Goal: Task Accomplishment & Management: Complete application form

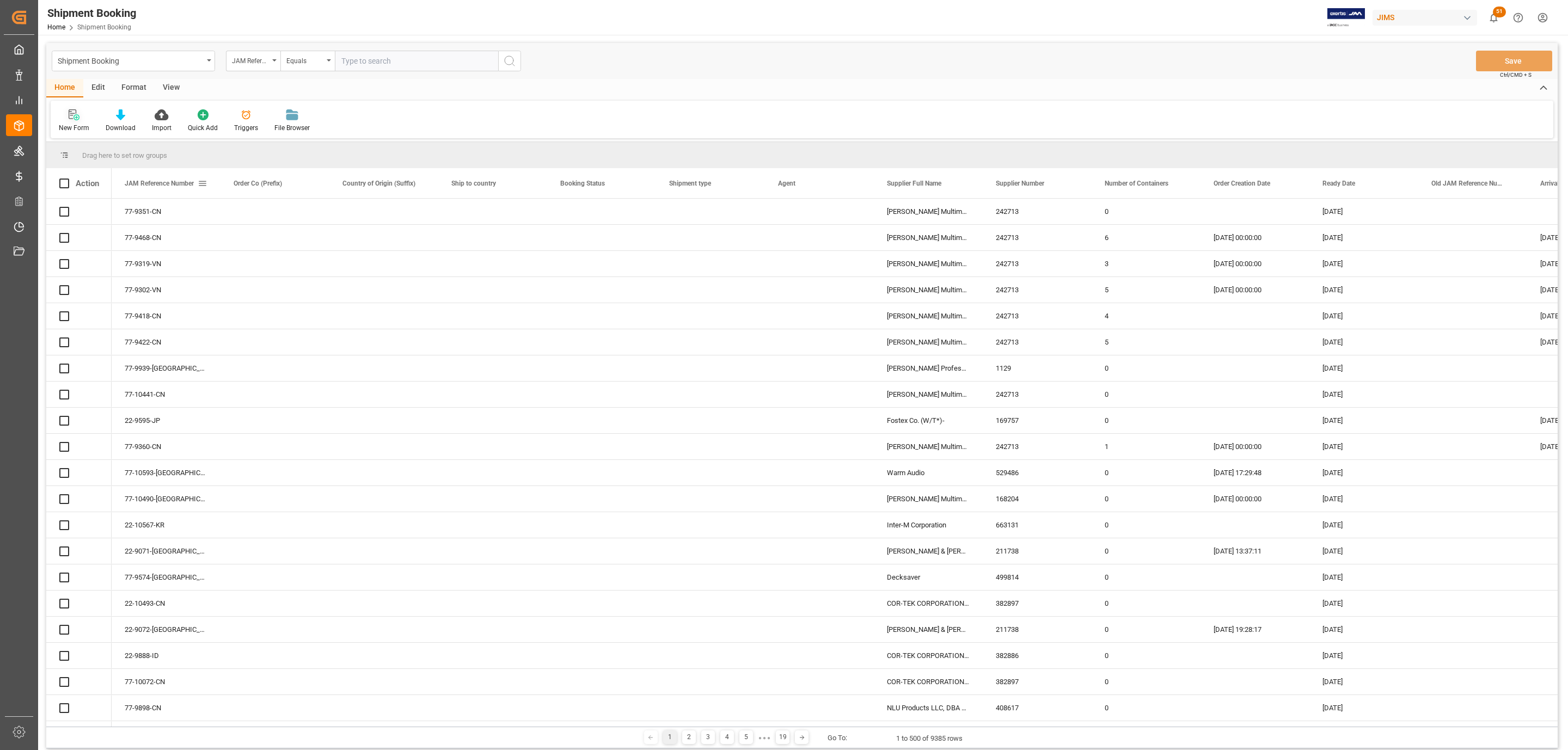
click at [73, 113] on icon at bounding box center [72, 114] width 7 height 10
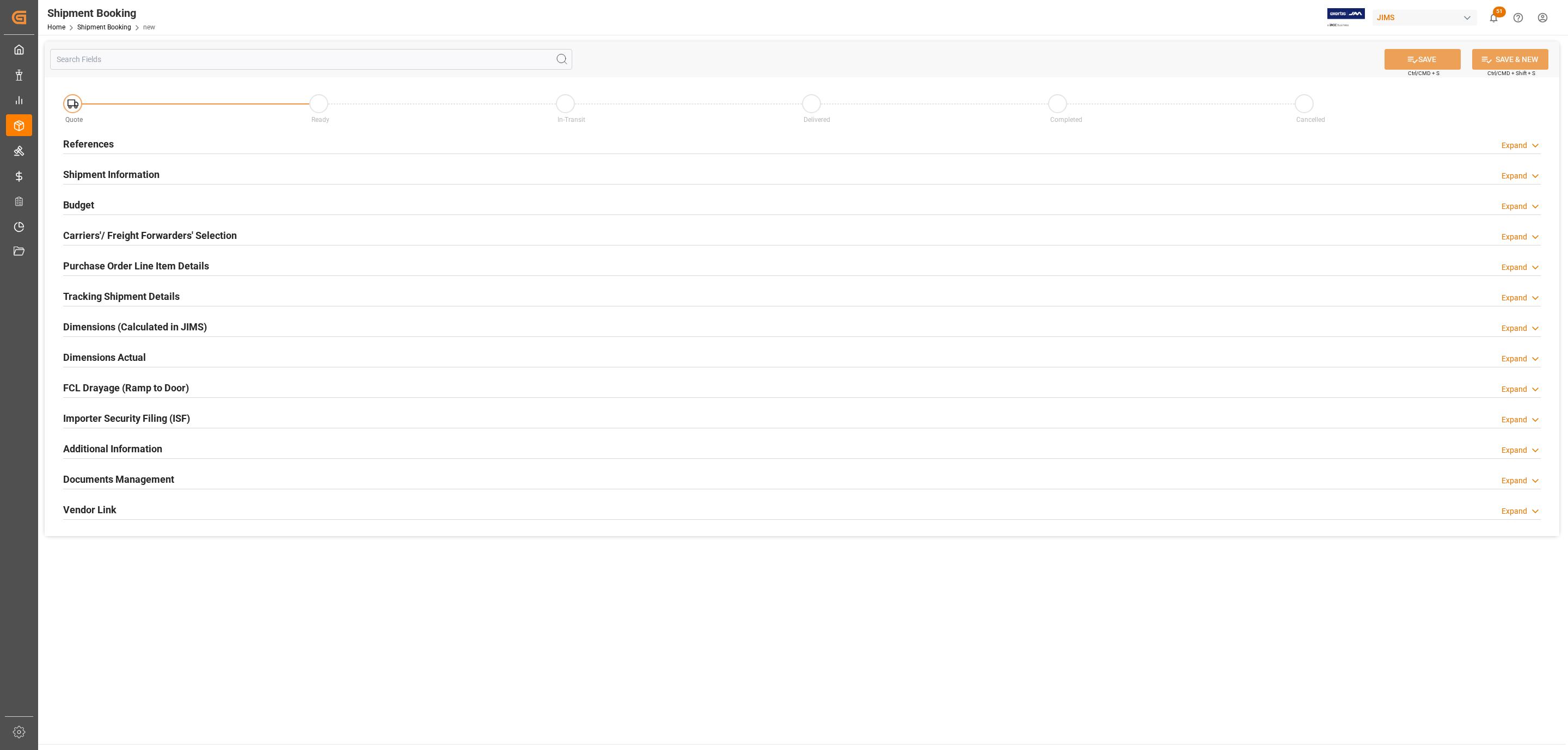
click at [171, 134] on div "References Expand" at bounding box center [802, 144] width 1492 height 31
click at [171, 134] on div "References Expand" at bounding box center [802, 143] width 1478 height 21
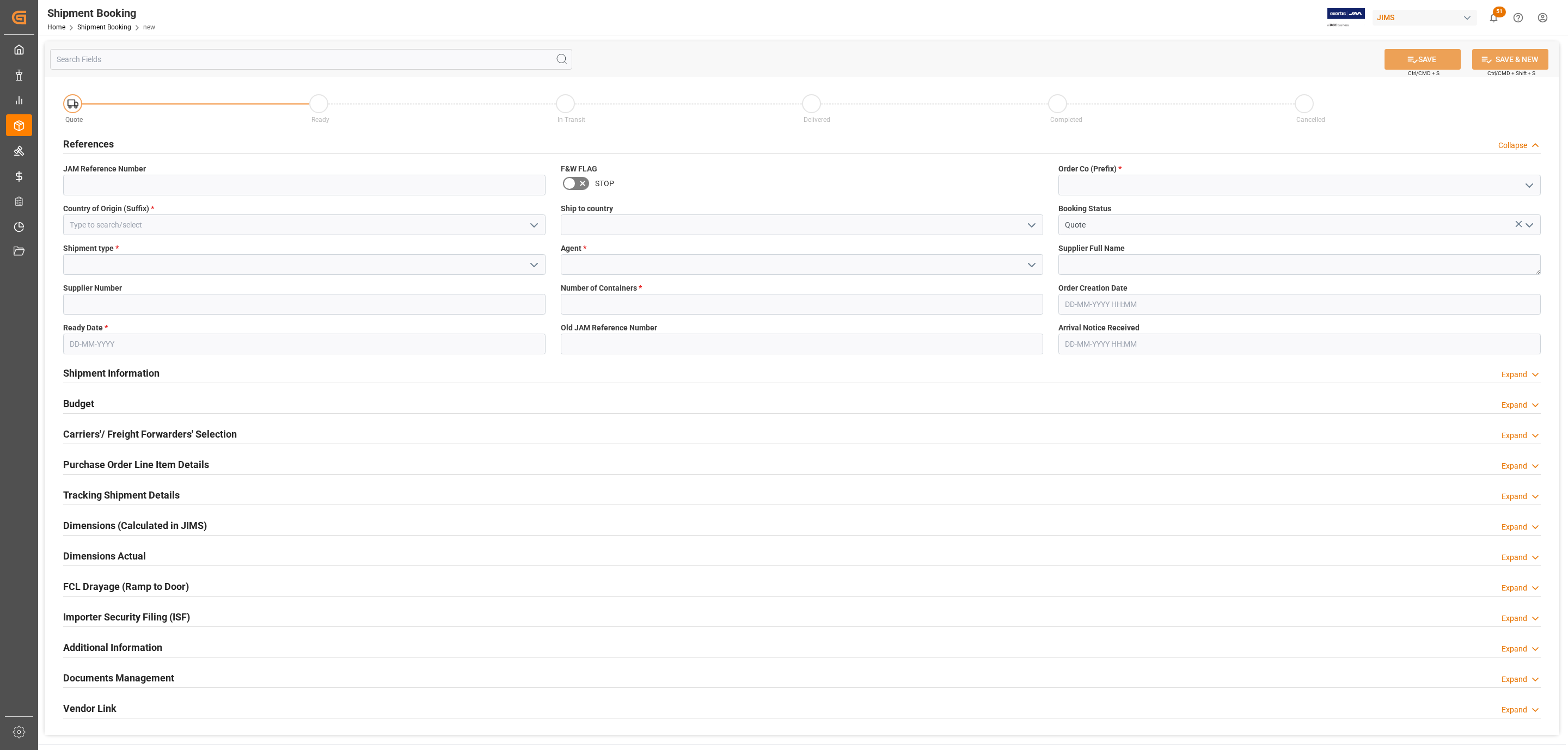
click at [1530, 183] on icon "open menu" at bounding box center [1529, 186] width 13 height 13
click at [1117, 239] on div "77" at bounding box center [1299, 233] width 481 height 24
type input "77"
click at [1087, 232] on input "Quote" at bounding box center [1299, 225] width 482 height 21
click at [1101, 260] on textarea at bounding box center [1299, 265] width 482 height 21
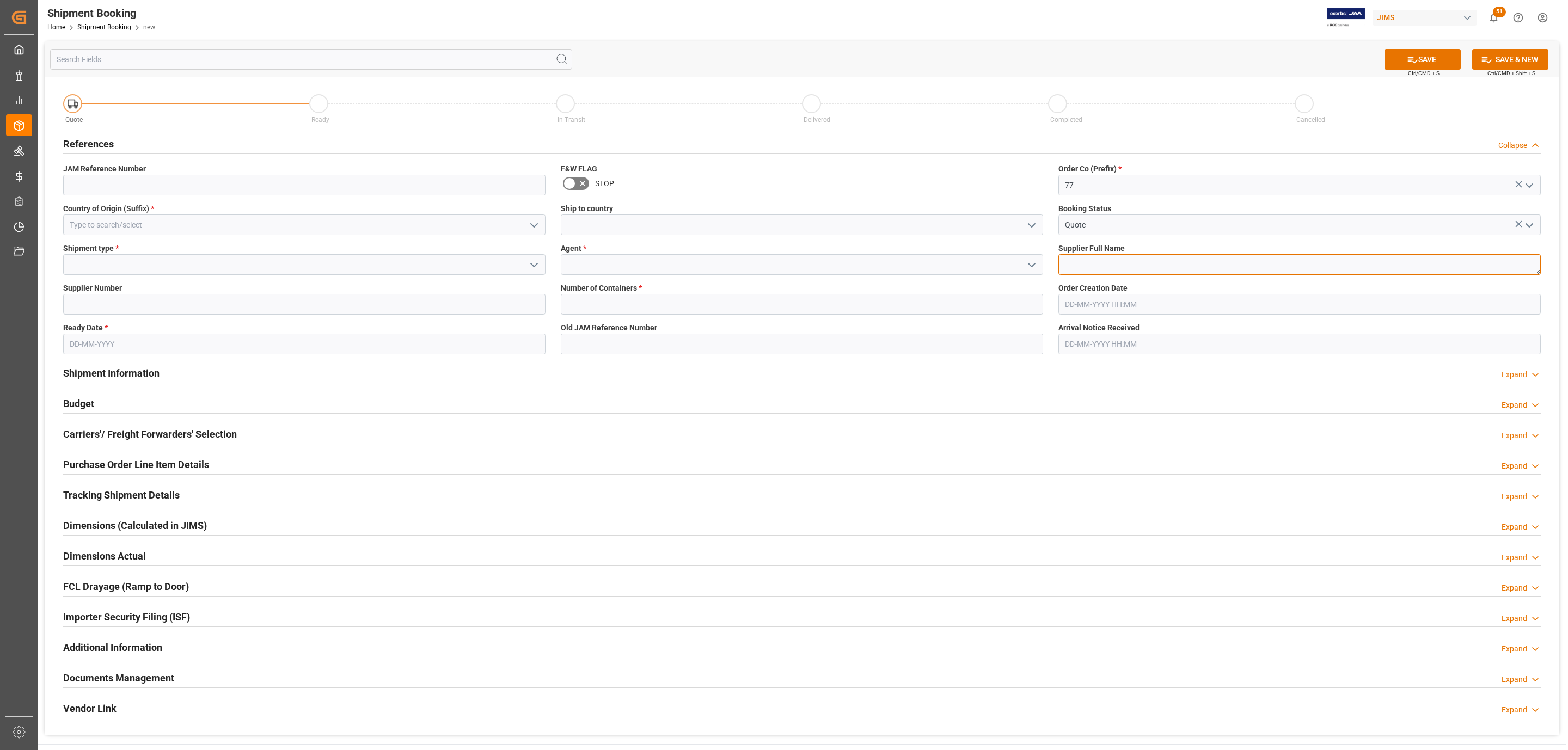
click at [1100, 268] on textarea at bounding box center [1299, 265] width 482 height 21
paste textarea "One Systems"
type textarea "One Systems"
click at [1025, 227] on icon "open menu" at bounding box center [1032, 225] width 13 height 13
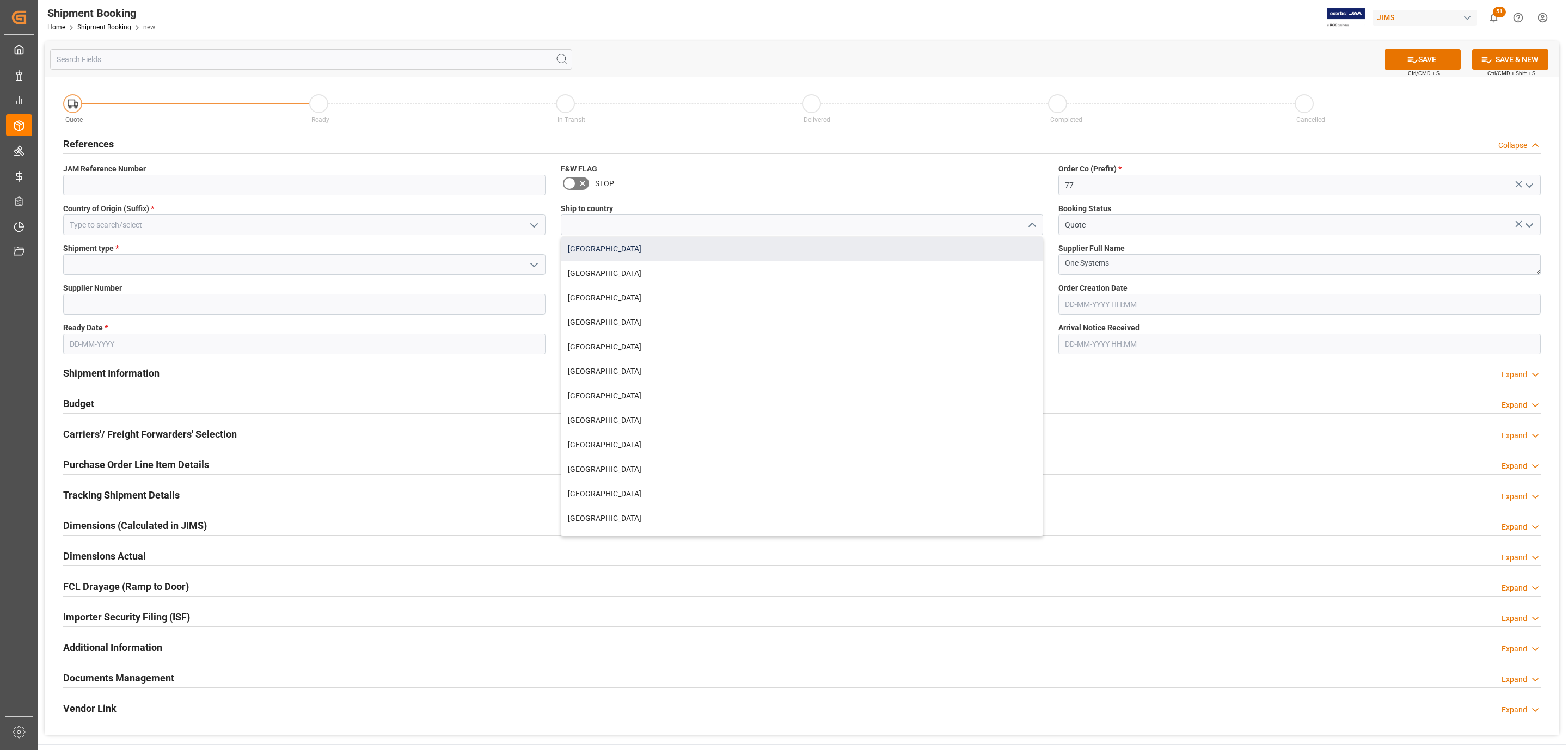
click at [625, 257] on div "[GEOGRAPHIC_DATA]" at bounding box center [802, 249] width 481 height 24
type input "[GEOGRAPHIC_DATA]"
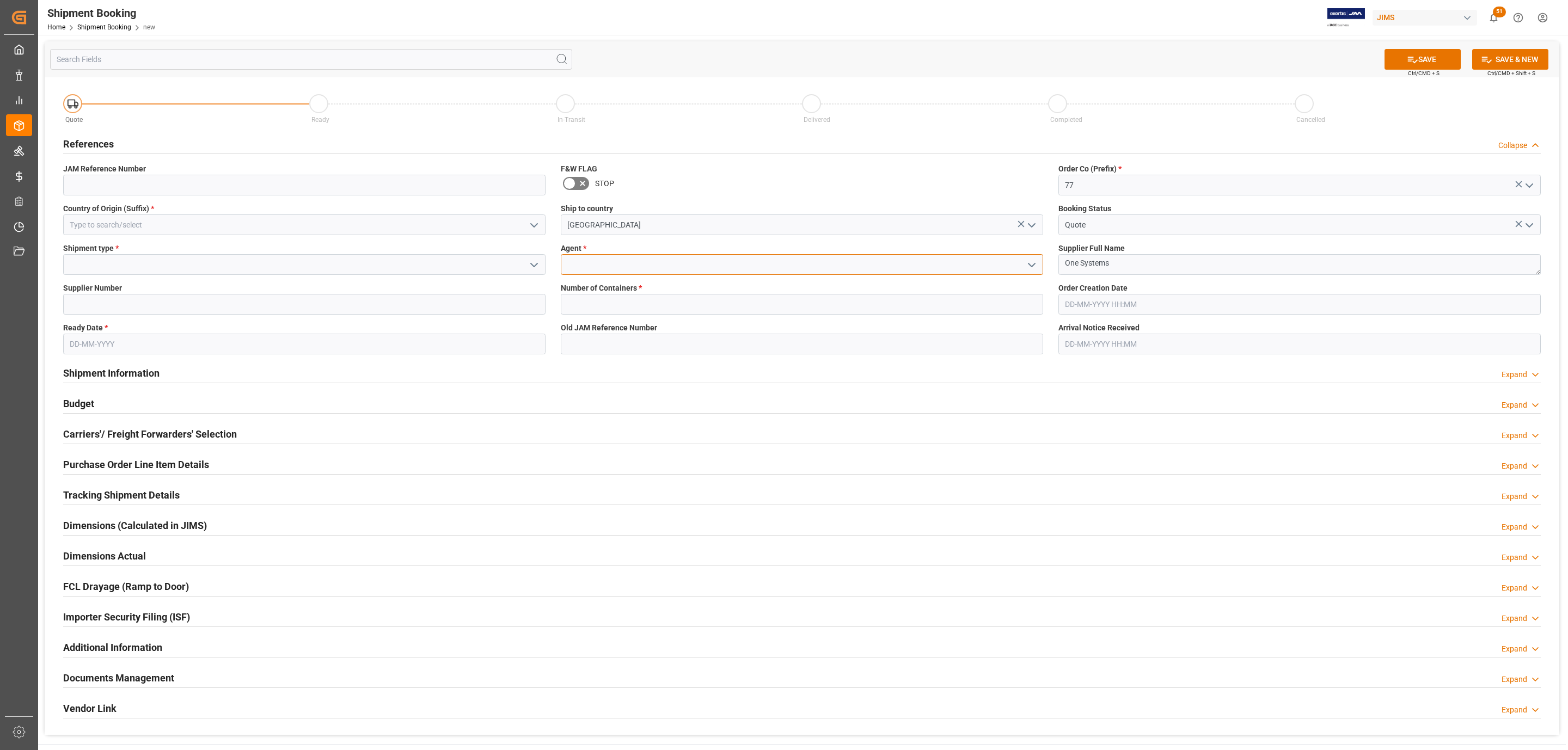
drag, startPoint x: 1038, startPoint y: 263, endPoint x: 1030, endPoint y: 263, distance: 8.0
click at [1037, 263] on div at bounding box center [802, 265] width 482 height 21
click at [1026, 263] on icon "open menu" at bounding box center [1032, 265] width 13 height 13
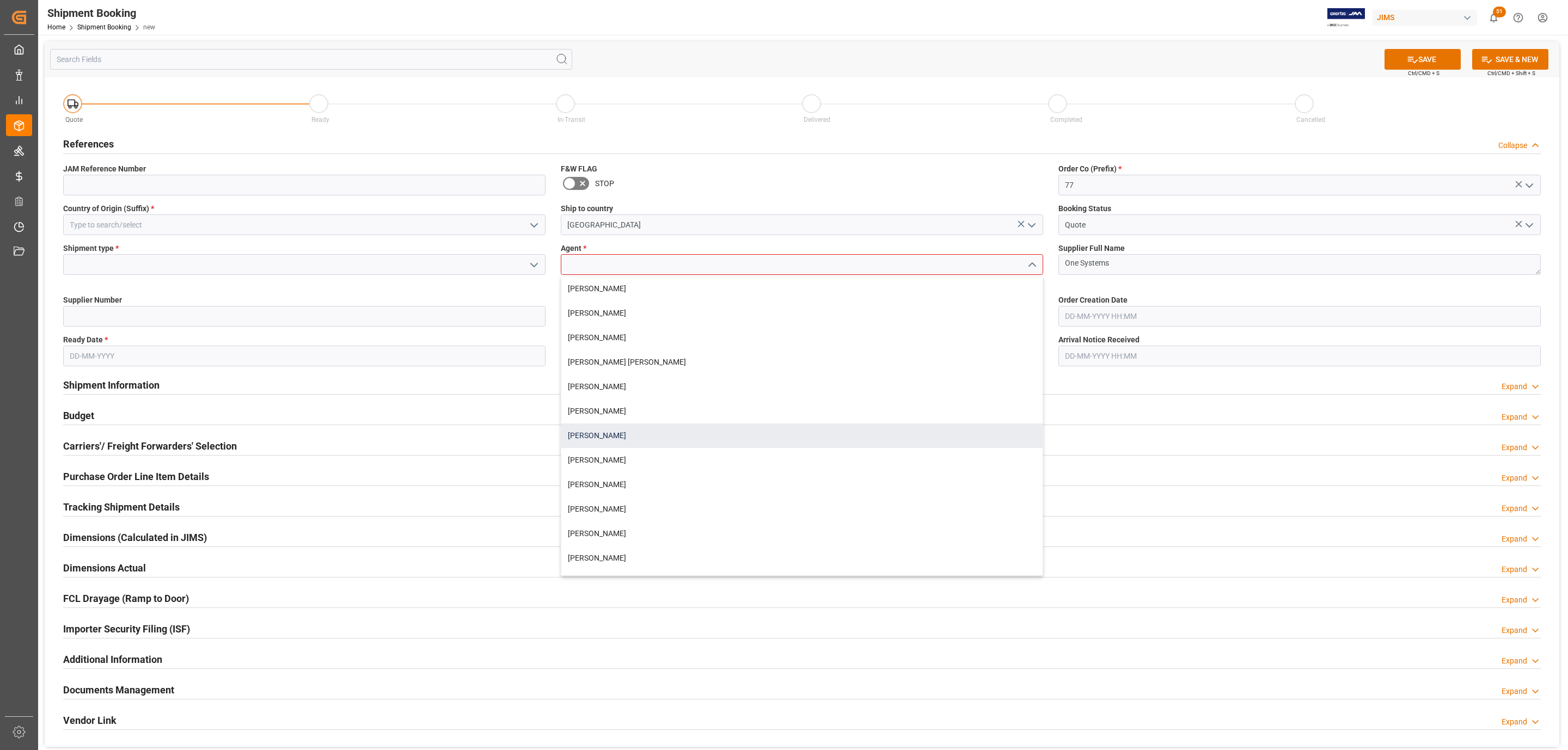
click at [600, 433] on div "[PERSON_NAME]" at bounding box center [802, 435] width 481 height 24
type input "[PERSON_NAME]"
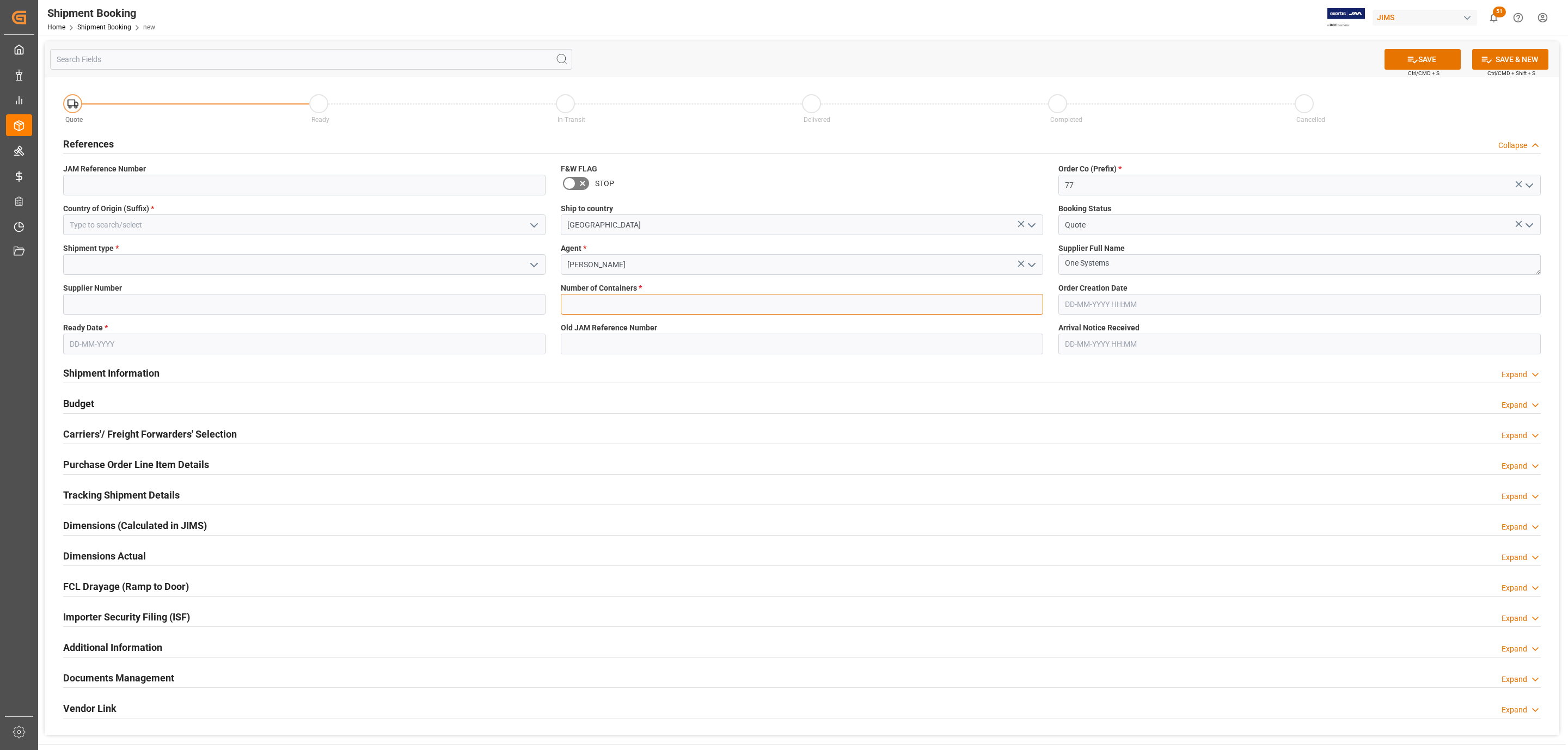
click at [624, 301] on input "text" at bounding box center [802, 304] width 482 height 21
type input "0"
click at [530, 230] on icon "open menu" at bounding box center [534, 225] width 13 height 13
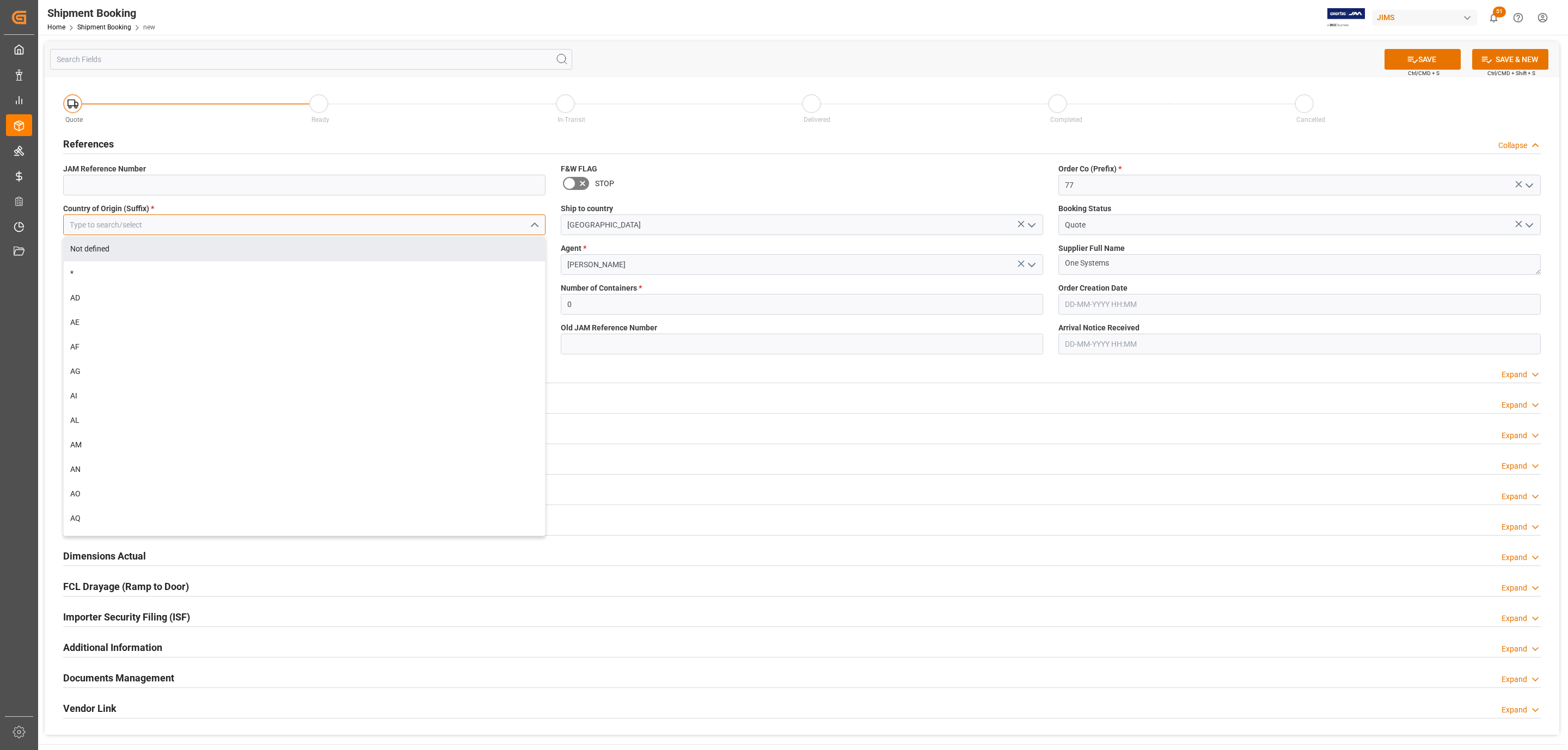
click at [122, 225] on input at bounding box center [303, 225] width 482 height 21
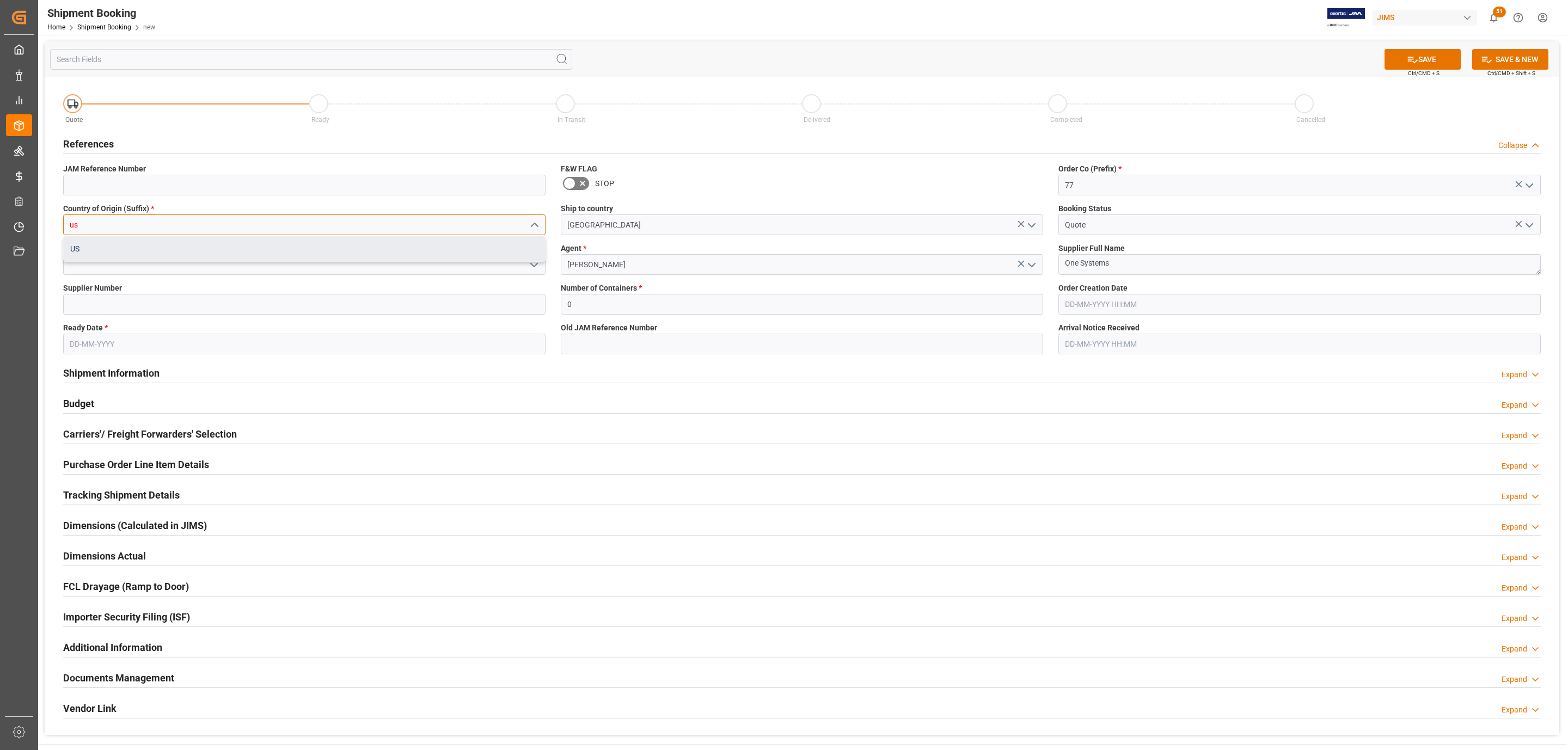
click at [105, 249] on div "US" at bounding box center [304, 249] width 481 height 24
type input "US"
click at [541, 263] on input at bounding box center [303, 265] width 482 height 21
click at [534, 263] on icon "open menu" at bounding box center [534, 265] width 13 height 13
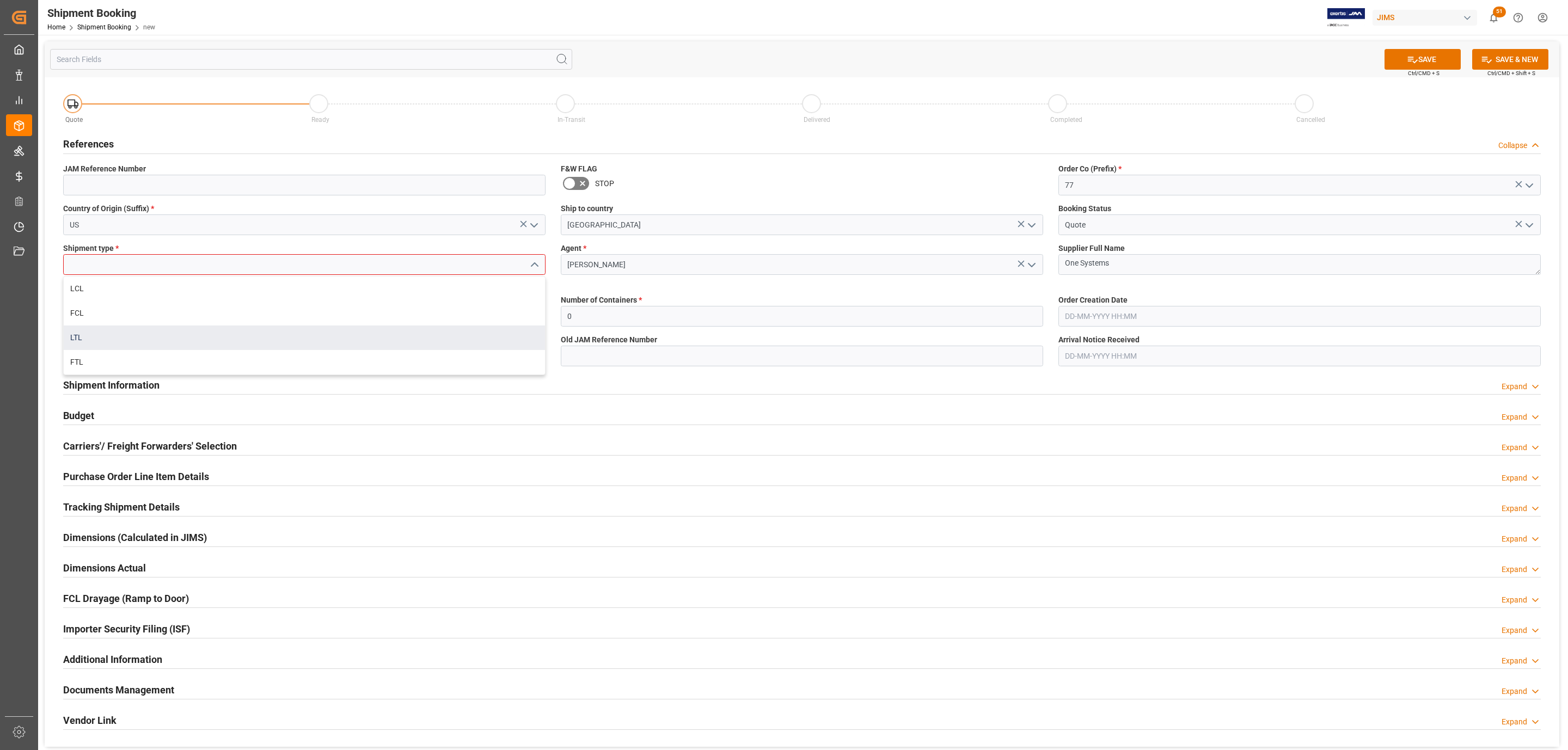
click at [181, 336] on div "LTL" at bounding box center [304, 337] width 481 height 24
type input "LTL"
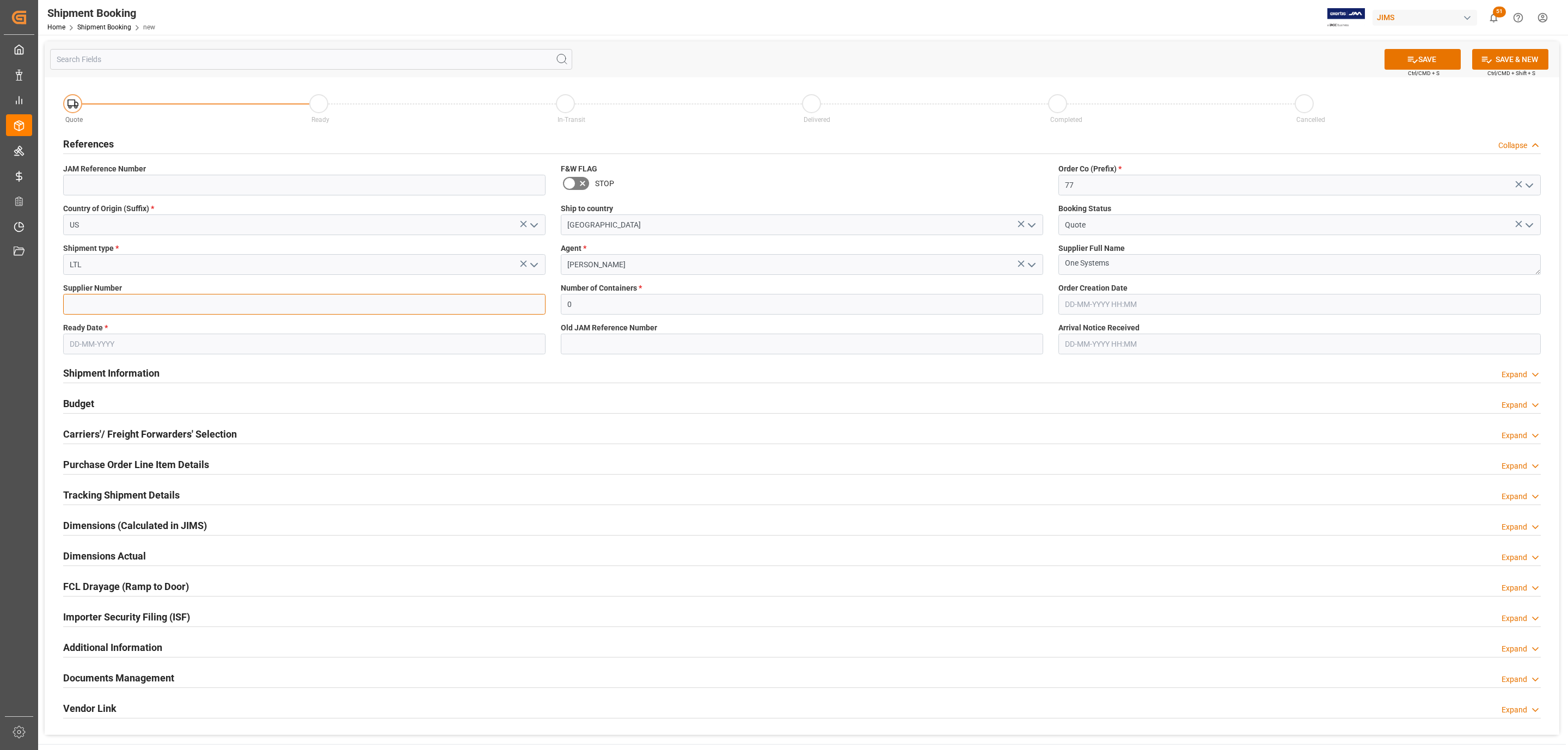
click at [157, 294] on input at bounding box center [303, 304] width 482 height 21
paste input "224732"
type input "224732"
click at [103, 337] on input "text" at bounding box center [303, 344] width 482 height 21
click at [93, 402] on div "28 29 30 31 1 2 3" at bounding box center [141, 410] width 149 height 21
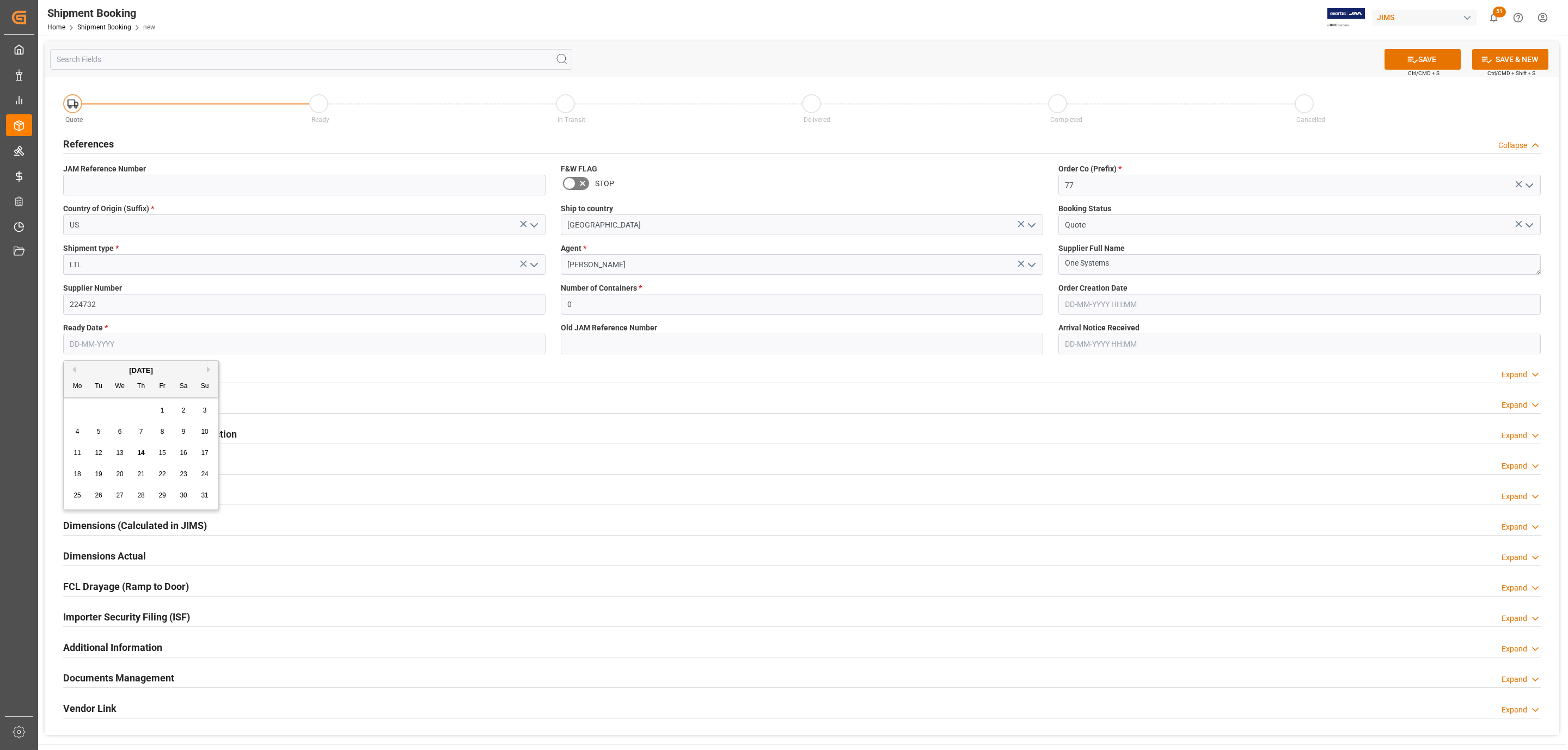
click at [167, 455] on div "15" at bounding box center [162, 453] width 14 height 13
type input "[DATE]"
click at [1417, 58] on button "SAVE" at bounding box center [1422, 60] width 76 height 21
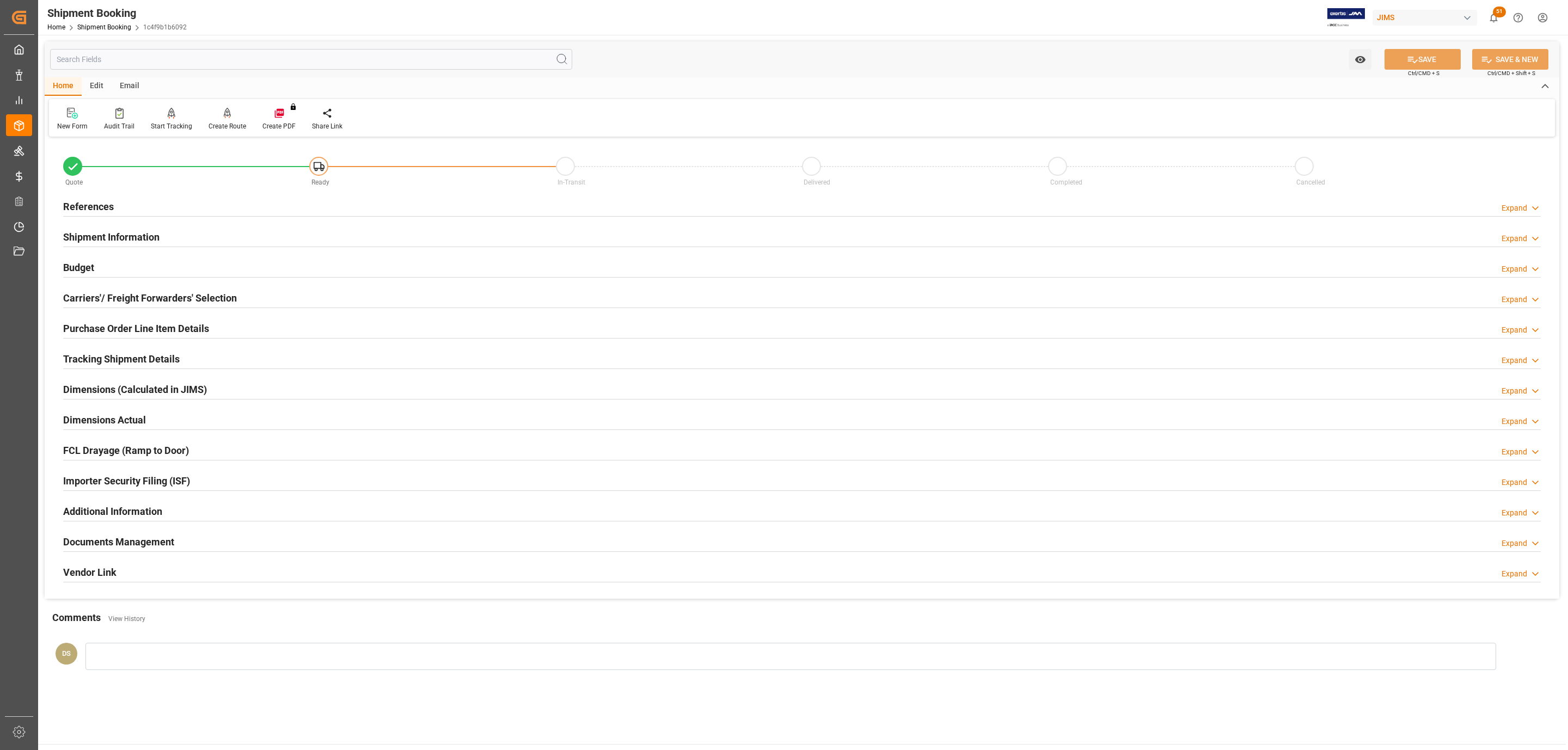
click at [134, 299] on h2 "Carriers'/ Freight Forwarders' Selection" at bounding box center [150, 298] width 174 height 14
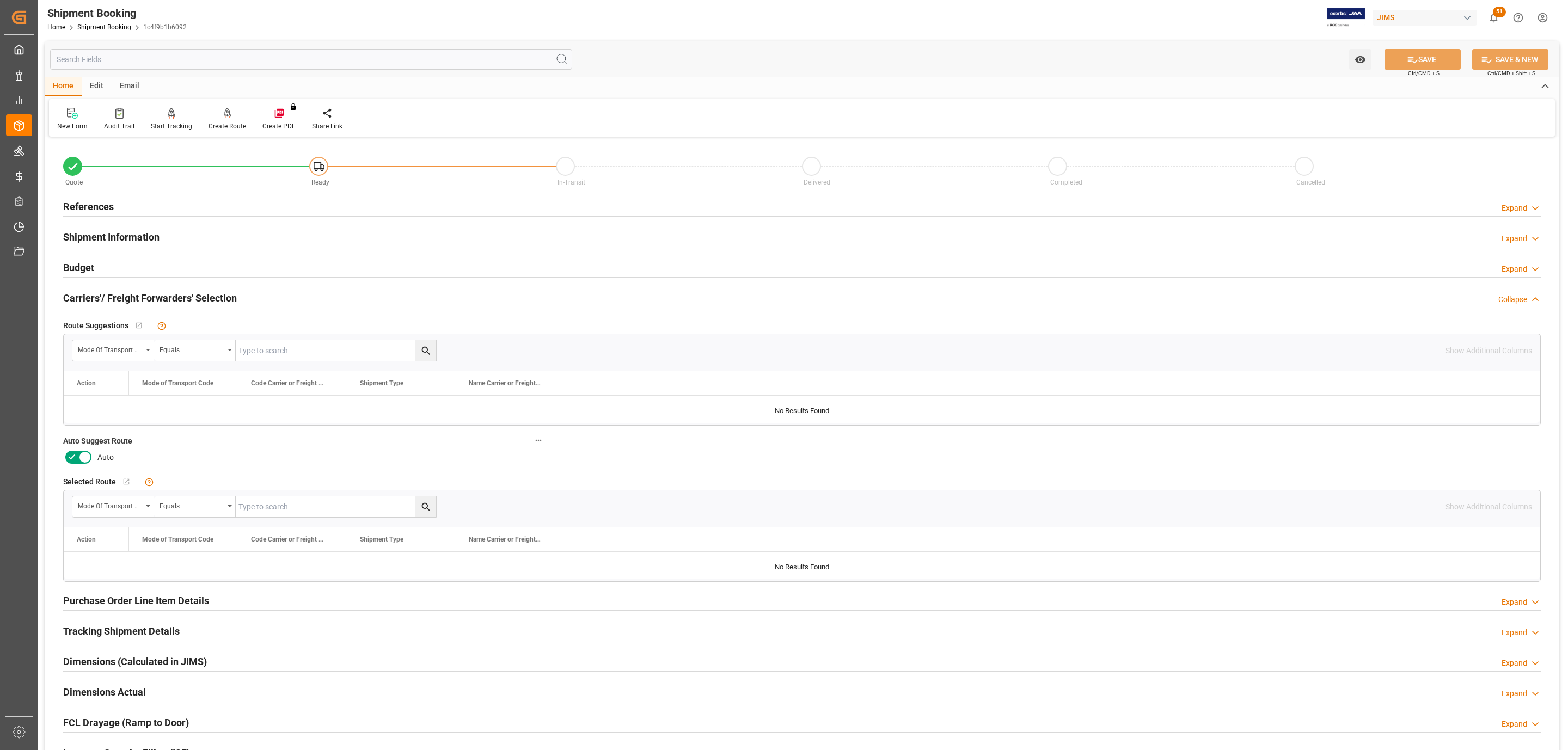
click at [87, 459] on icon at bounding box center [85, 457] width 13 height 13
click at [0, 0] on input "checkbox" at bounding box center [0, 0] width 0 height 0
click at [1447, 68] on button "SAVE" at bounding box center [1422, 60] width 76 height 21
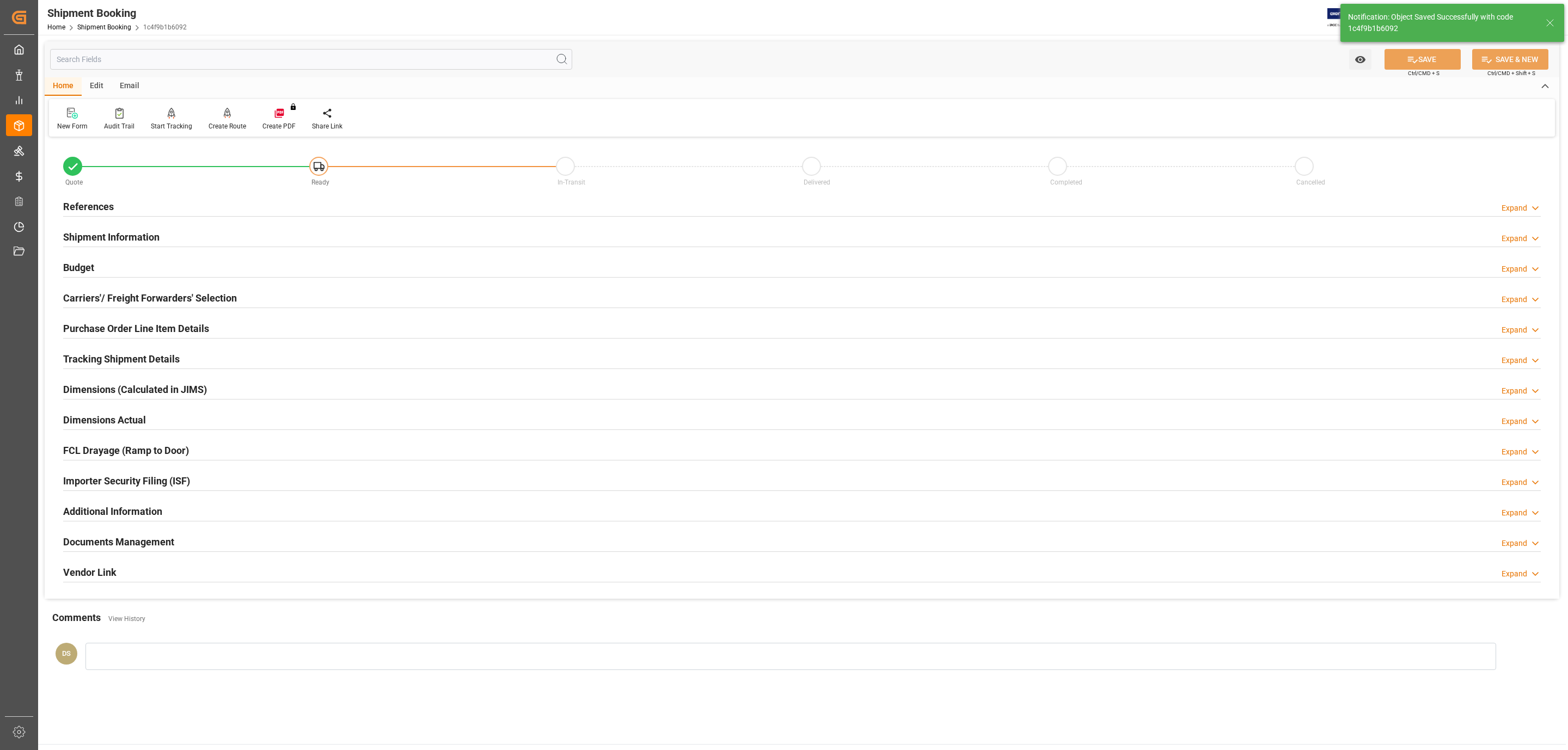
type input "Ready"
click at [137, 204] on div "References Expand" at bounding box center [802, 206] width 1478 height 21
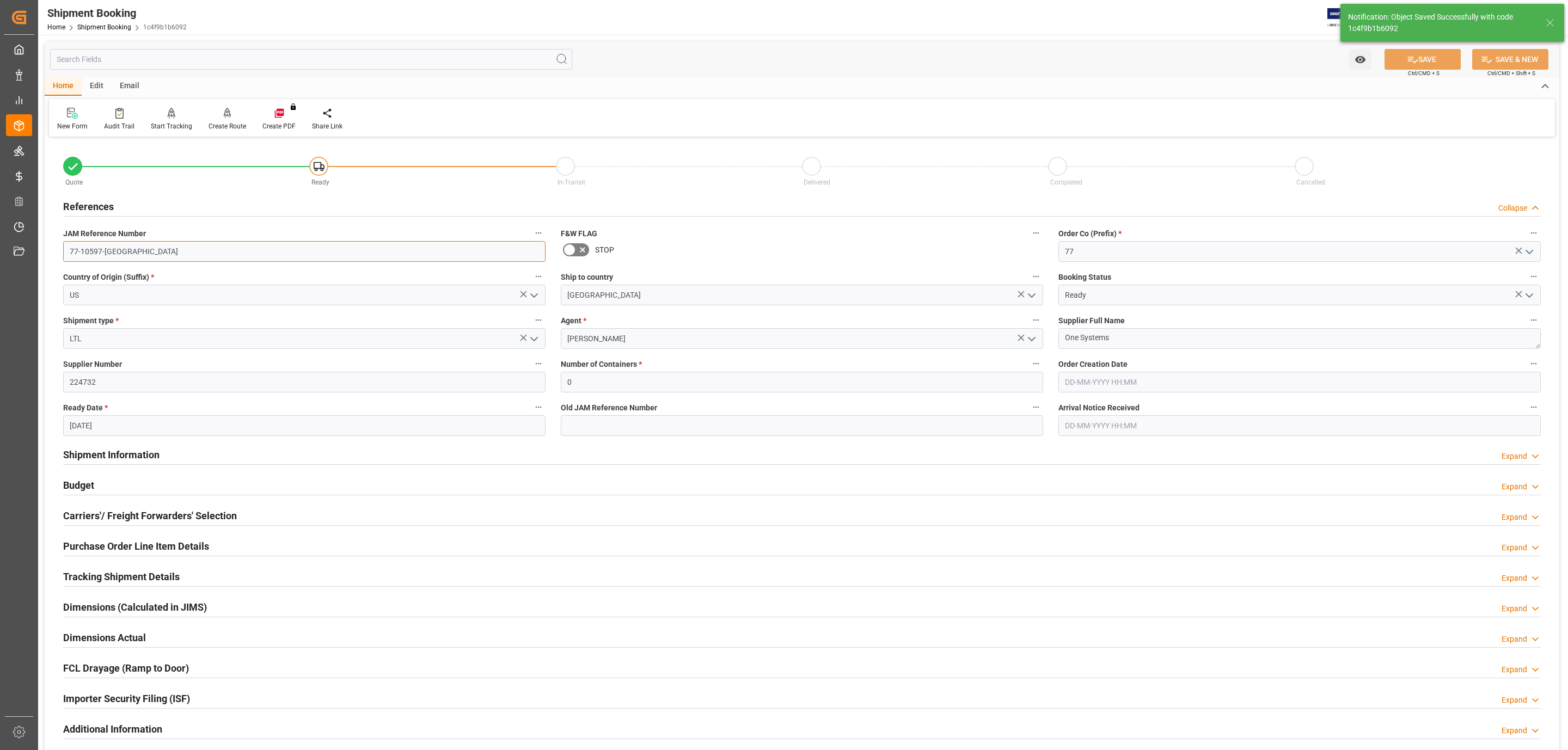
click at [126, 248] on input "77-10597-[GEOGRAPHIC_DATA]" at bounding box center [303, 252] width 482 height 21
click at [217, 124] on div "Create Route" at bounding box center [227, 126] width 38 height 10
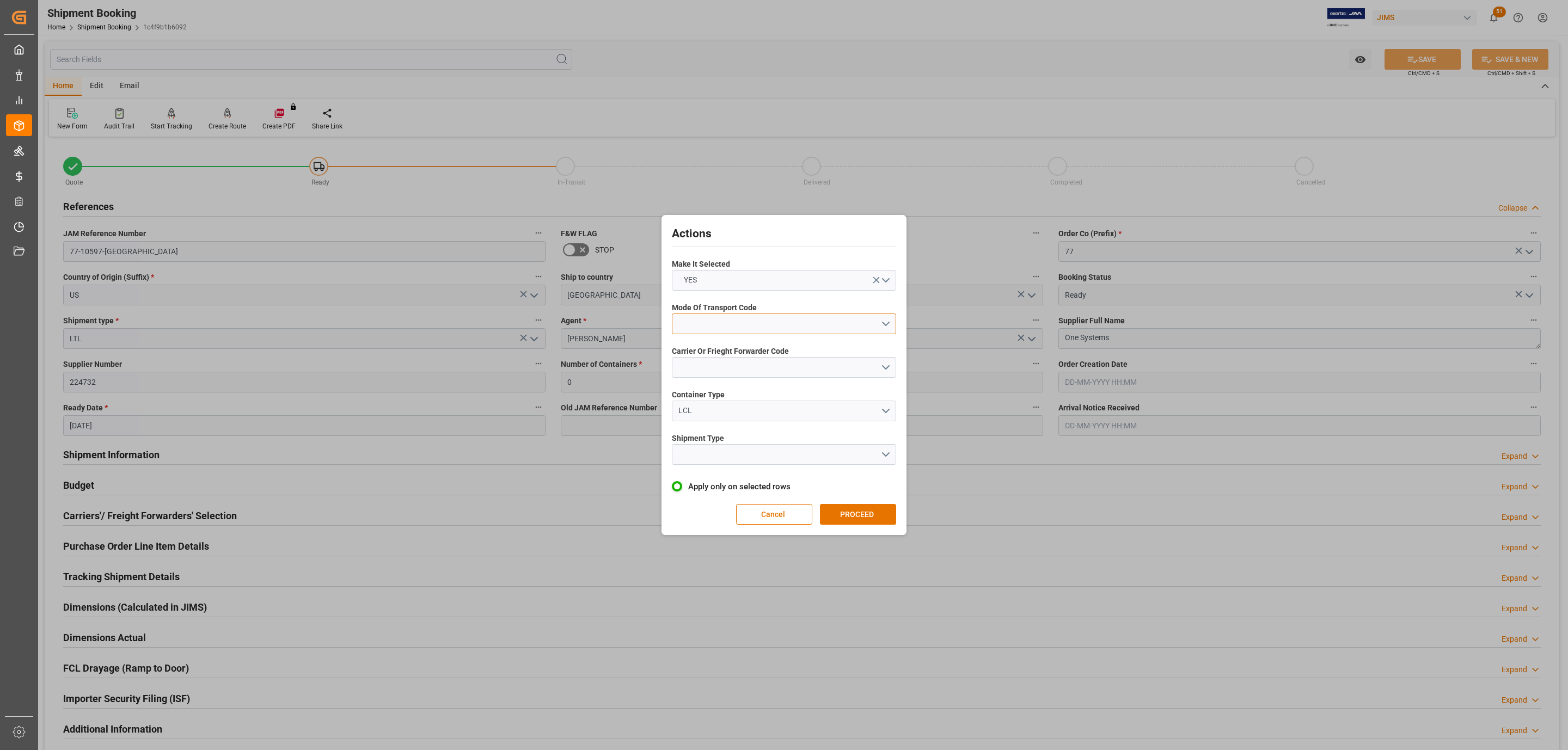
click at [797, 315] on button "open menu" at bounding box center [784, 324] width 225 height 21
click at [752, 409] on div "5- COURIER GROUND" at bounding box center [783, 418] width 223 height 23
click at [726, 371] on button "open menu" at bounding box center [784, 368] width 225 height 21
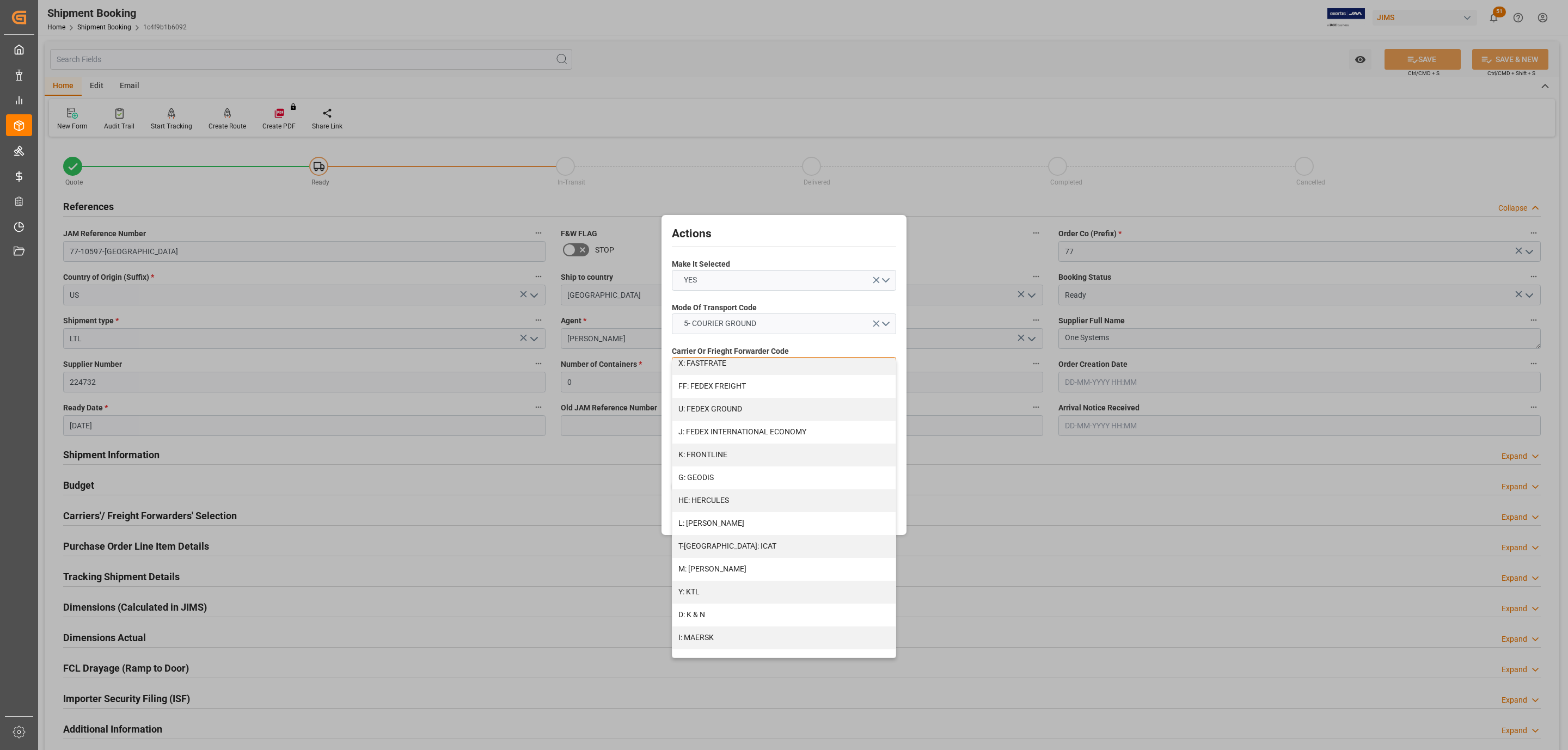
scroll to position [488, 0]
click at [749, 614] on div "R: UPS STANDARD GROUND" at bounding box center [783, 612] width 223 height 23
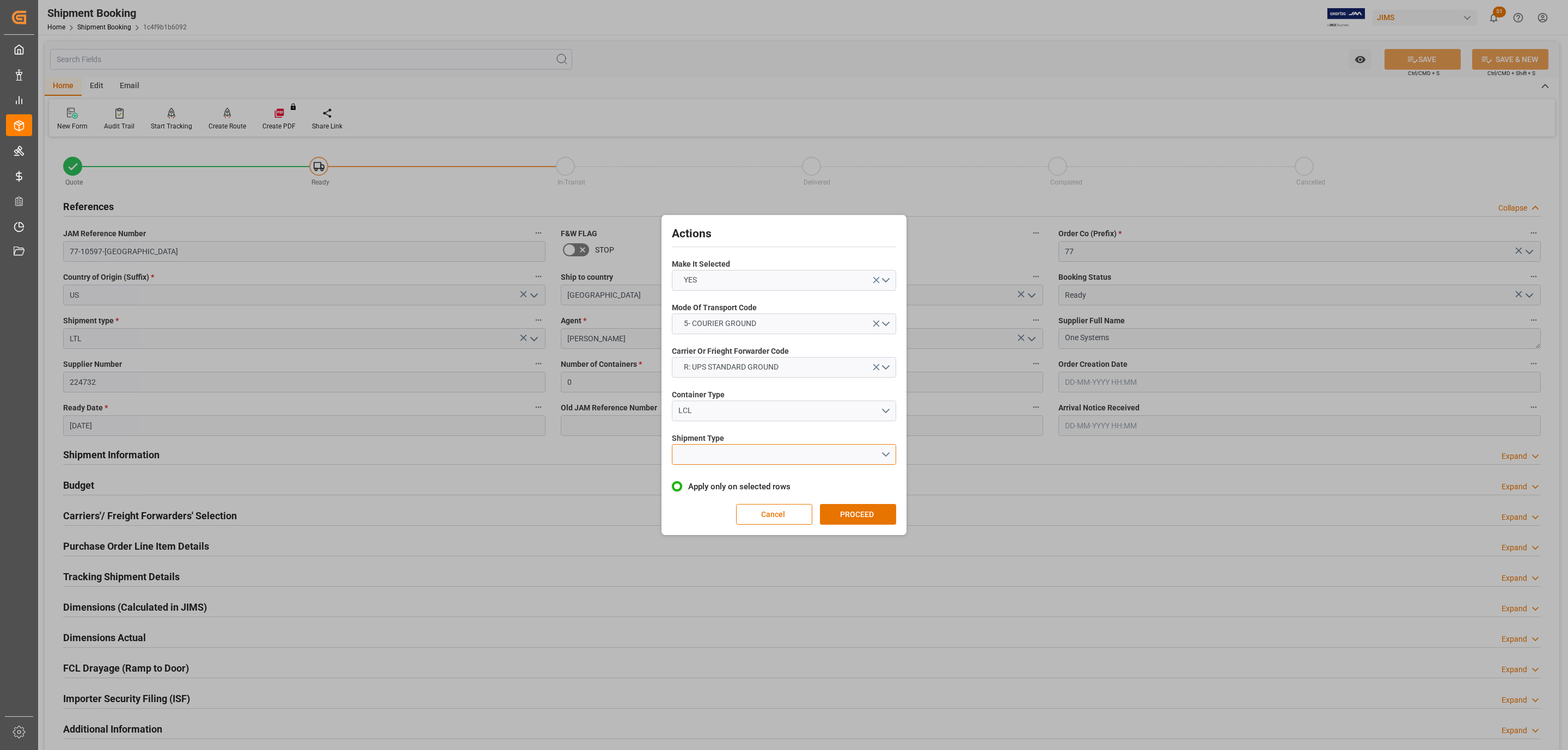
click at [722, 457] on button "open menu" at bounding box center [784, 455] width 225 height 21
click at [722, 459] on div "LTL" at bounding box center [783, 457] width 223 height 23
click at [852, 515] on button "PROCEED" at bounding box center [858, 514] width 76 height 21
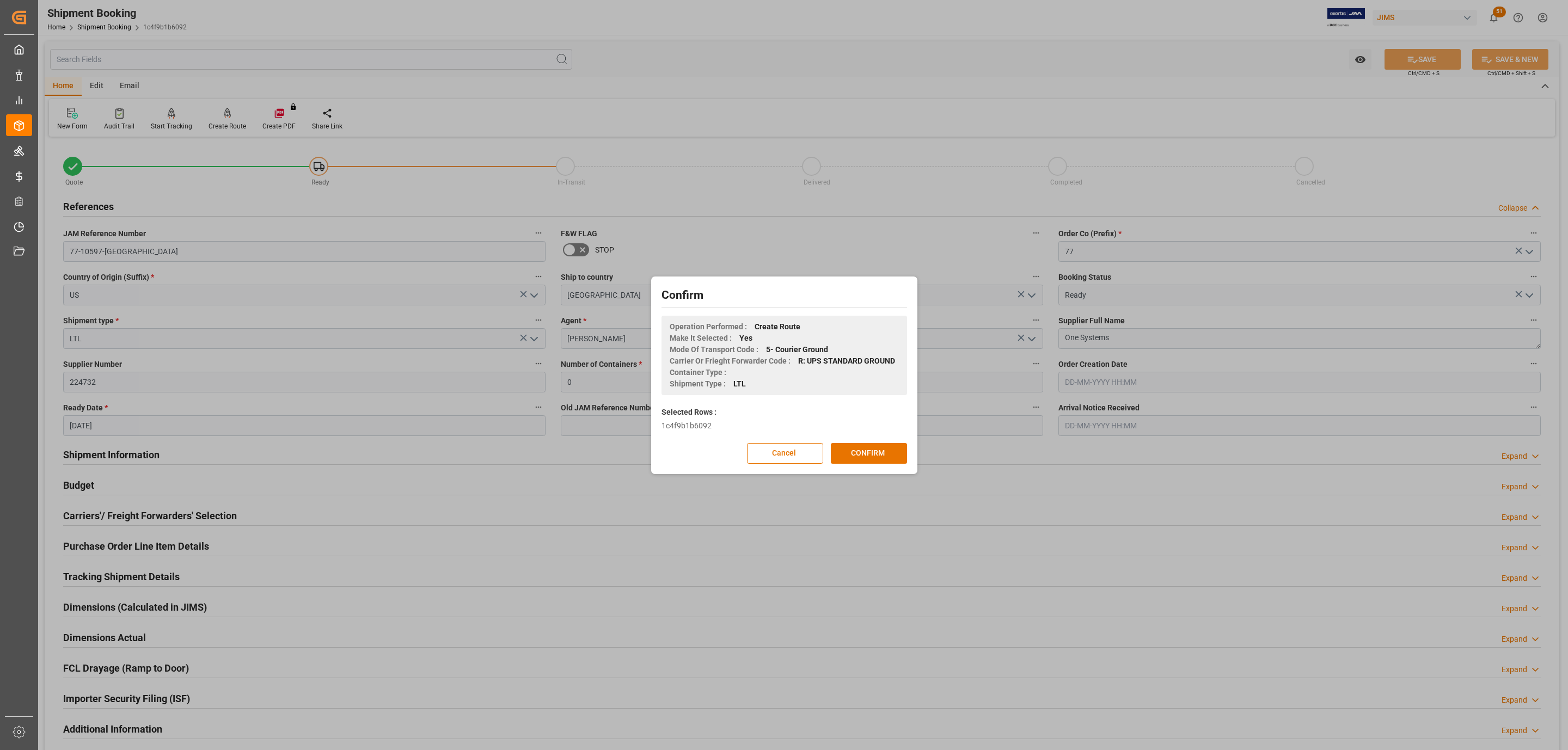
click at [864, 439] on div "Confirm Operation Performed : Create Route Make It Selected : Yes Mode Of Trans…" at bounding box center [784, 375] width 261 height 192
click at [870, 451] on button "CONFIRM" at bounding box center [869, 454] width 76 height 21
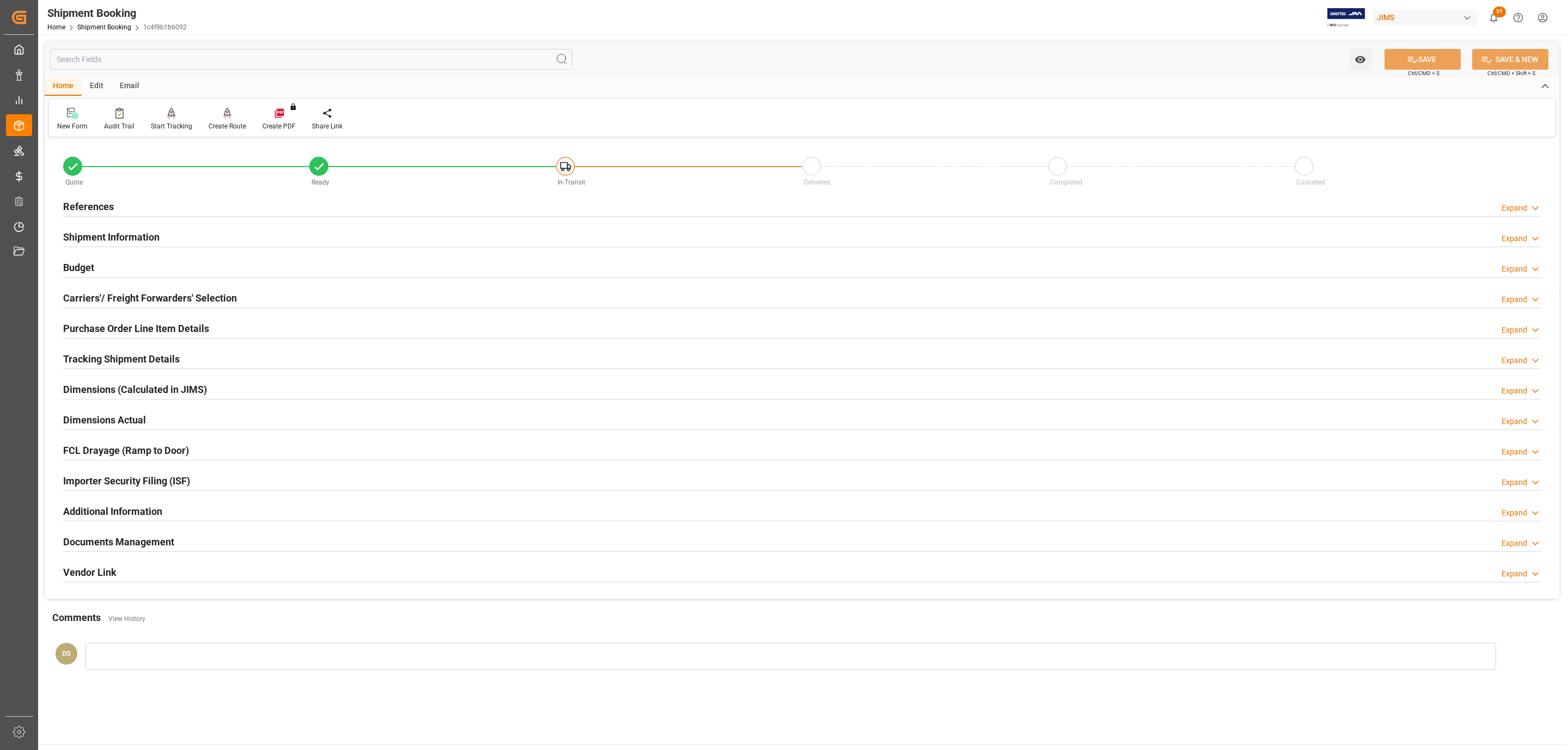
click at [98, 539] on h2 "Documents Management" at bounding box center [118, 542] width 111 height 14
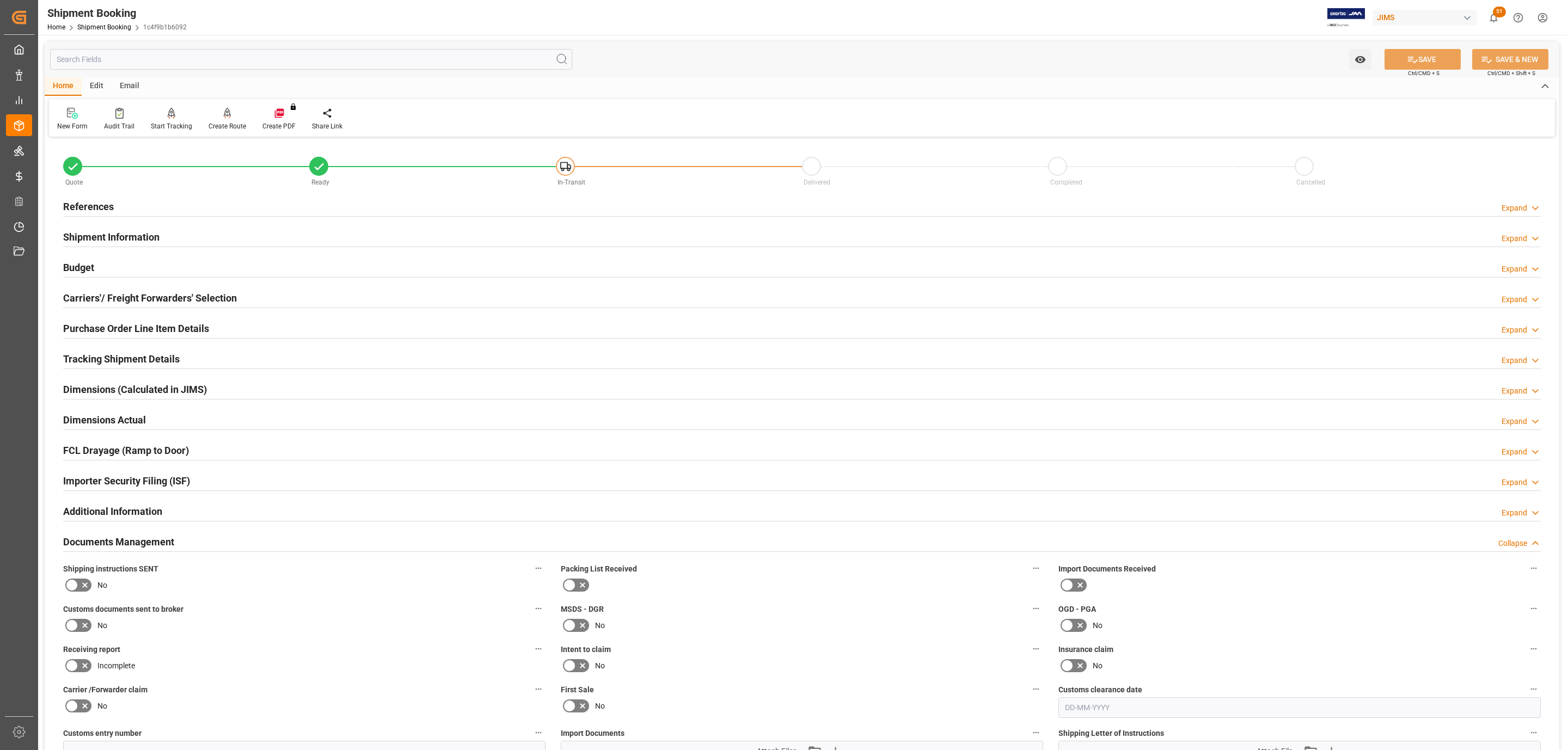
click at [89, 585] on icon at bounding box center [85, 585] width 13 height 13
click at [0, 0] on input "checkbox" at bounding box center [0, 0] width 0 height 0
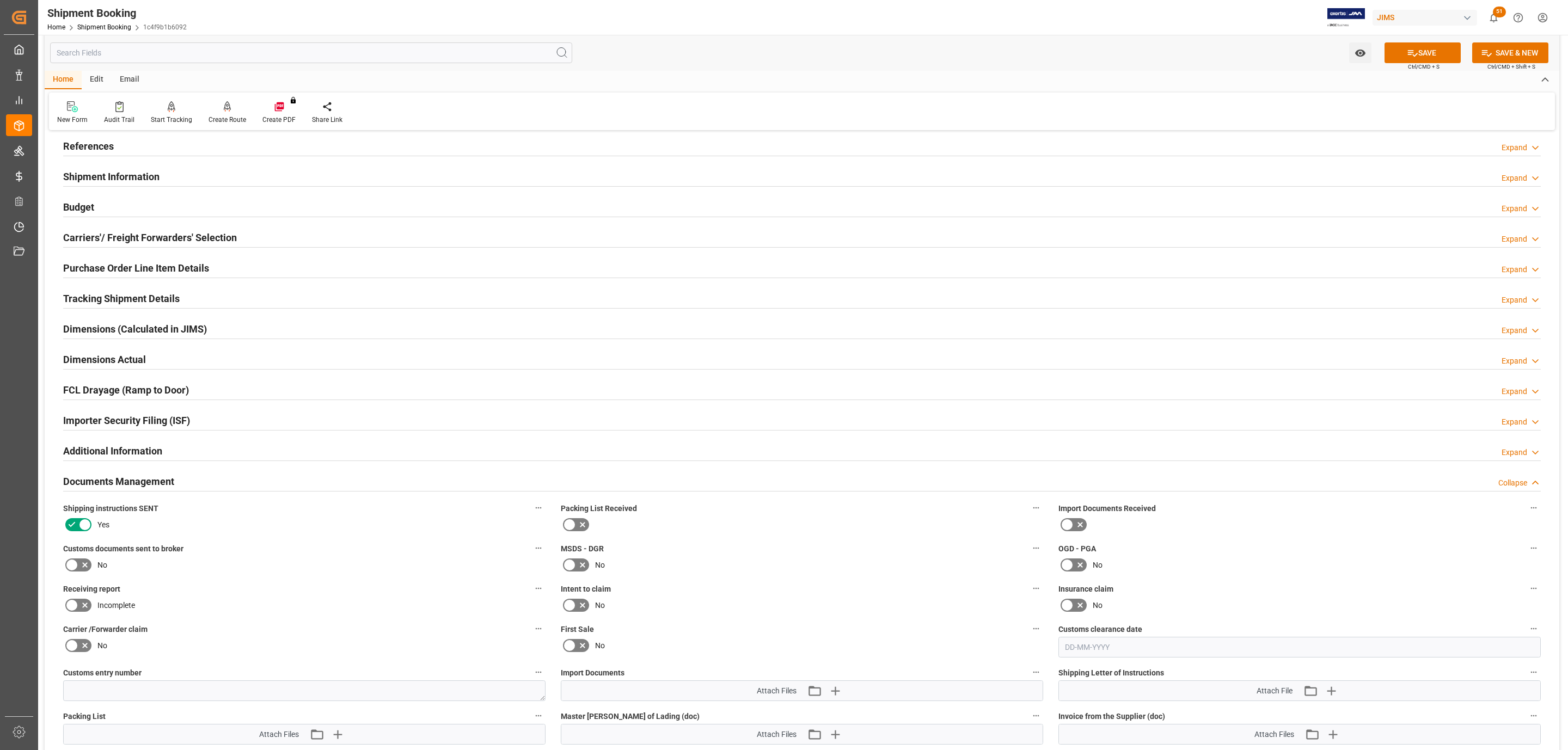
scroll to position [245, 0]
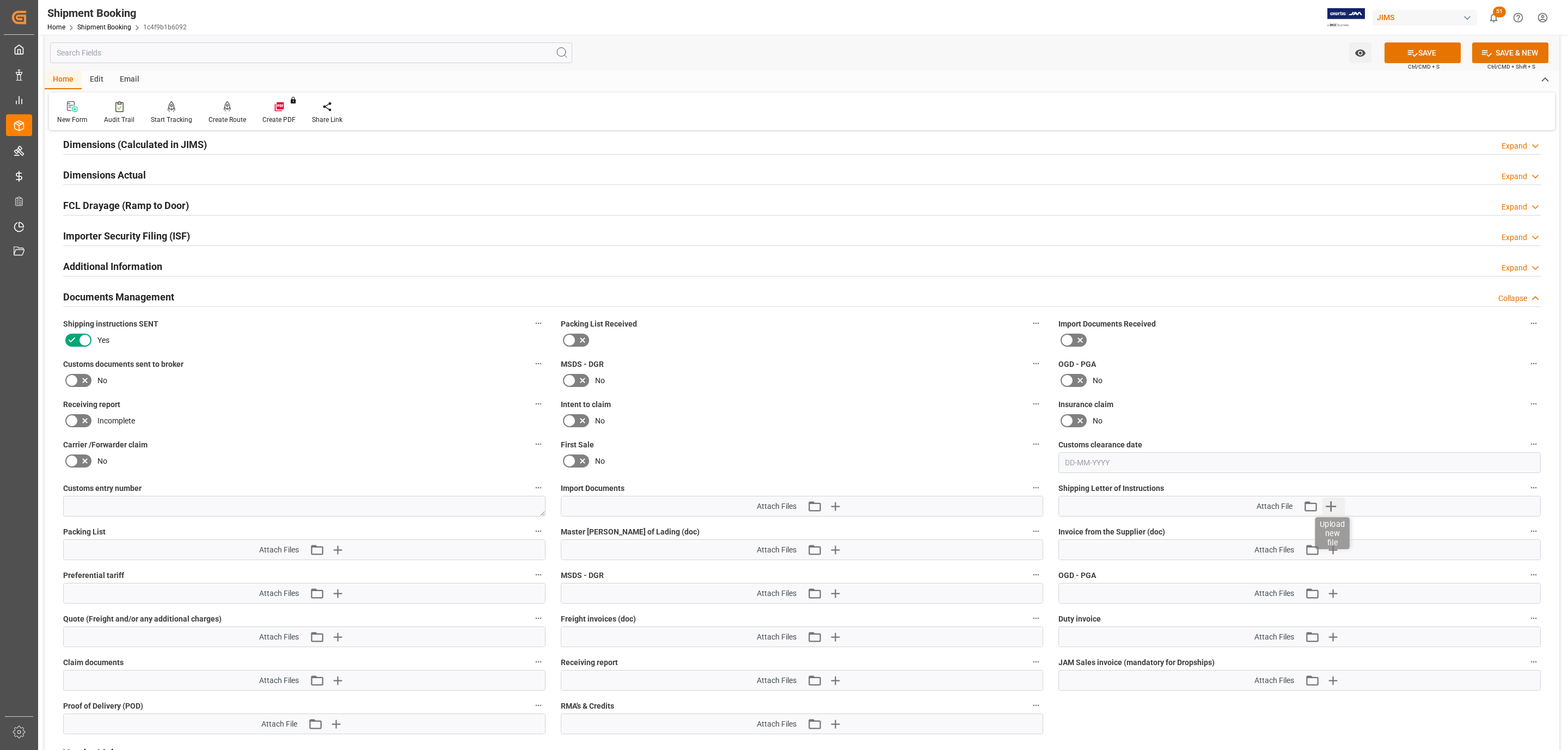
click at [1333, 508] on icon "button" at bounding box center [1331, 506] width 10 height 10
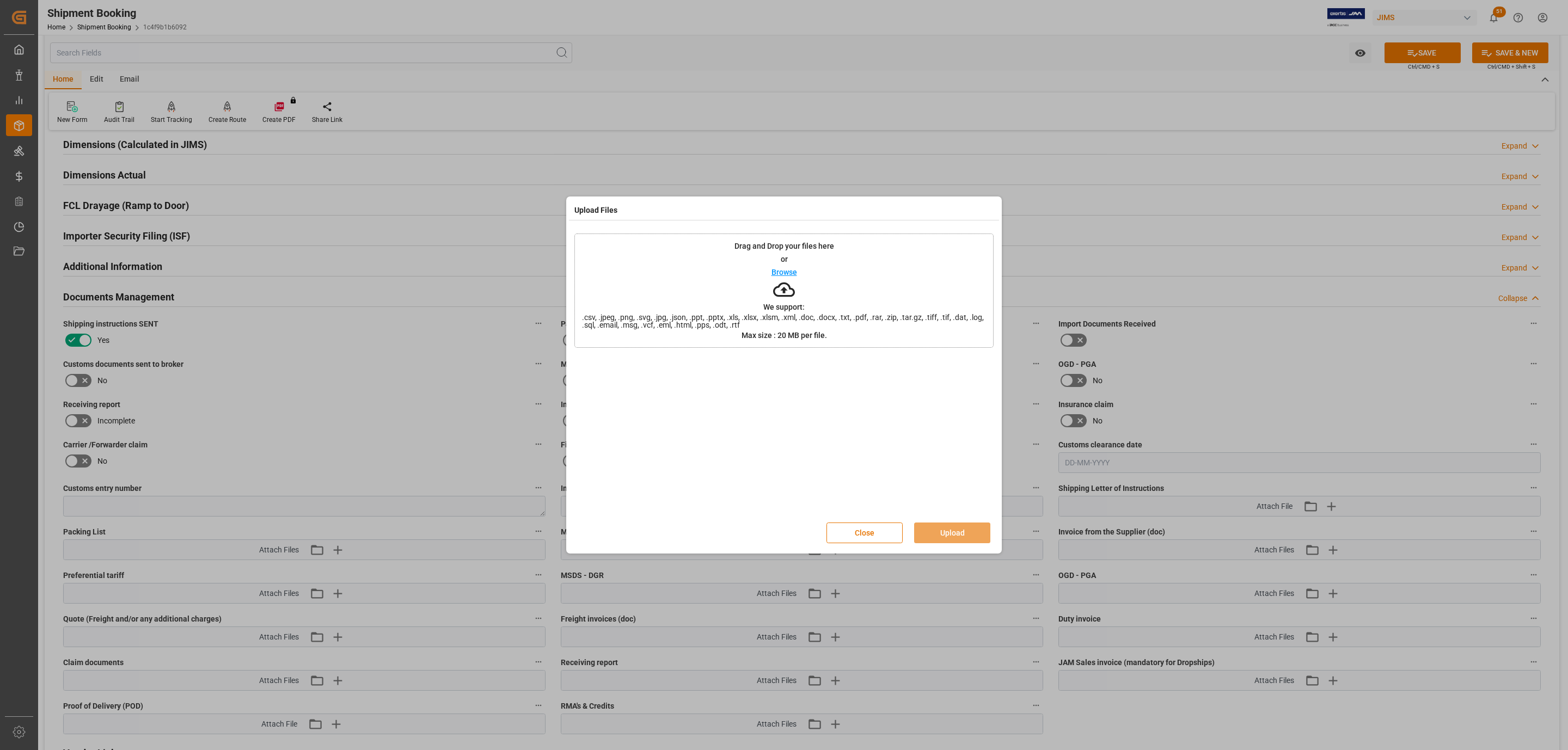
click at [856, 319] on span ".csv, .jpeg, .png, .svg, .jpg, .json, .ppt, .pptx, .xls, .xlsx, .xlsm, .xml, .d…" at bounding box center [783, 321] width 418 height 15
click at [938, 527] on button "Upload" at bounding box center [952, 533] width 76 height 21
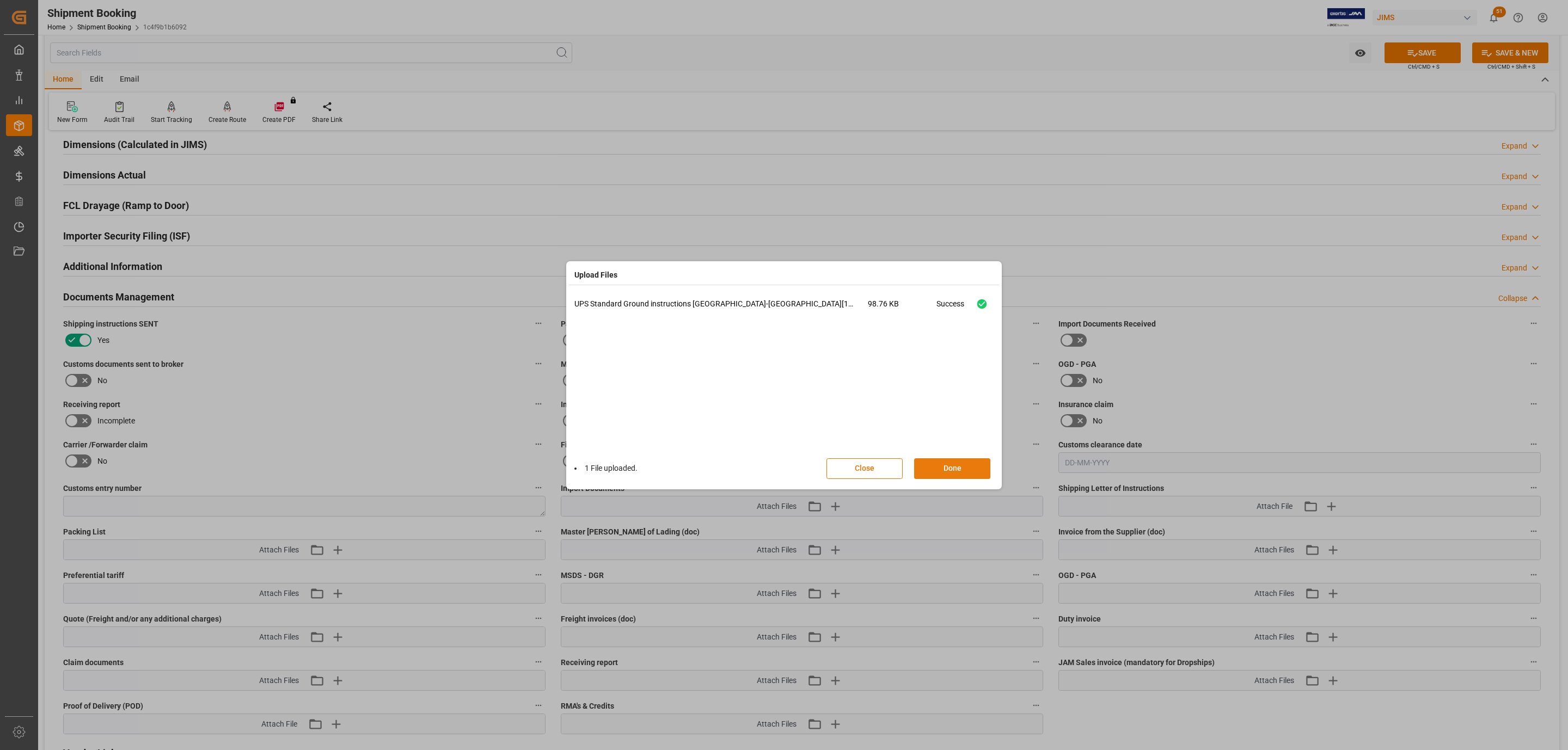
click at [978, 471] on button "Done" at bounding box center [952, 468] width 76 height 21
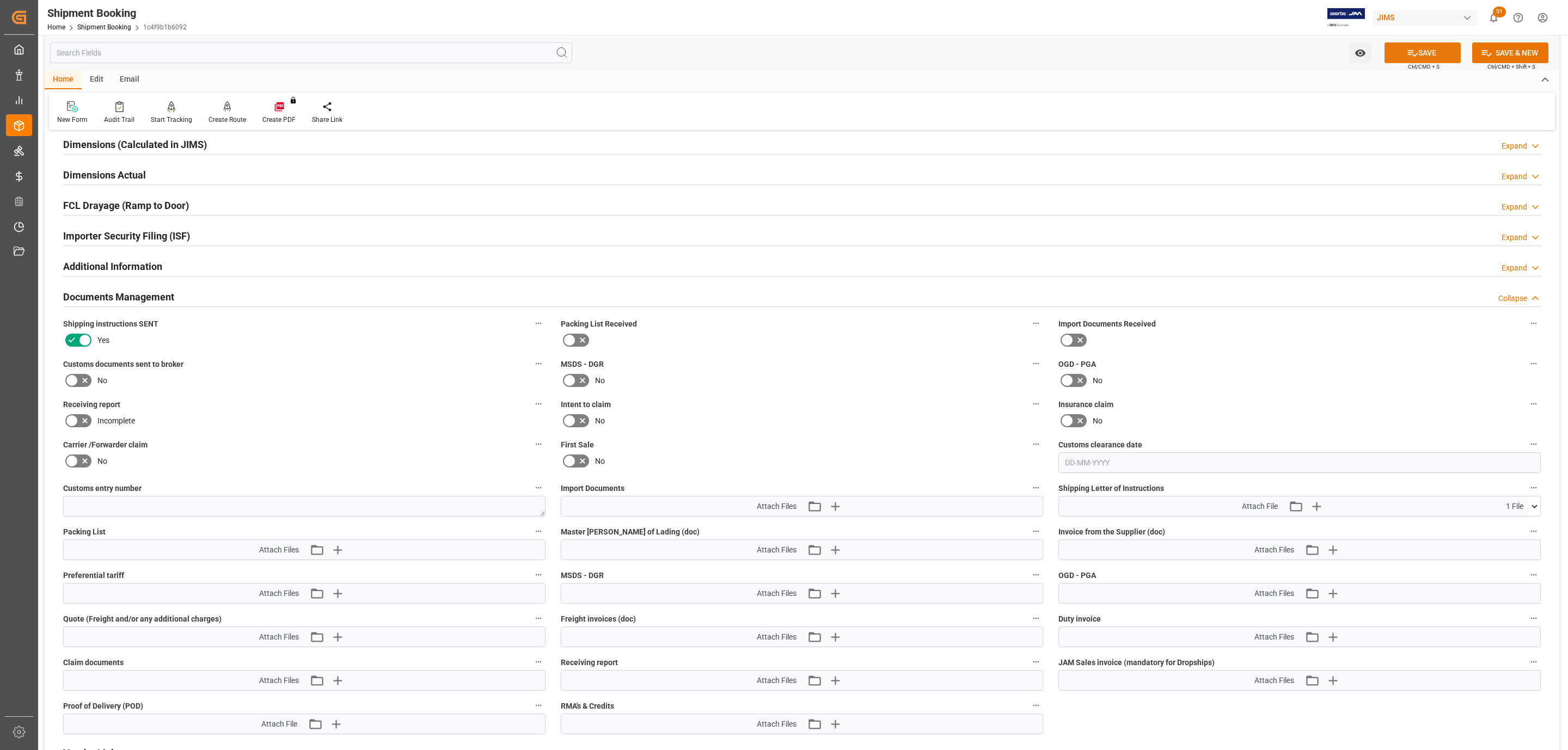
click at [1395, 54] on button "SAVE" at bounding box center [1422, 53] width 76 height 21
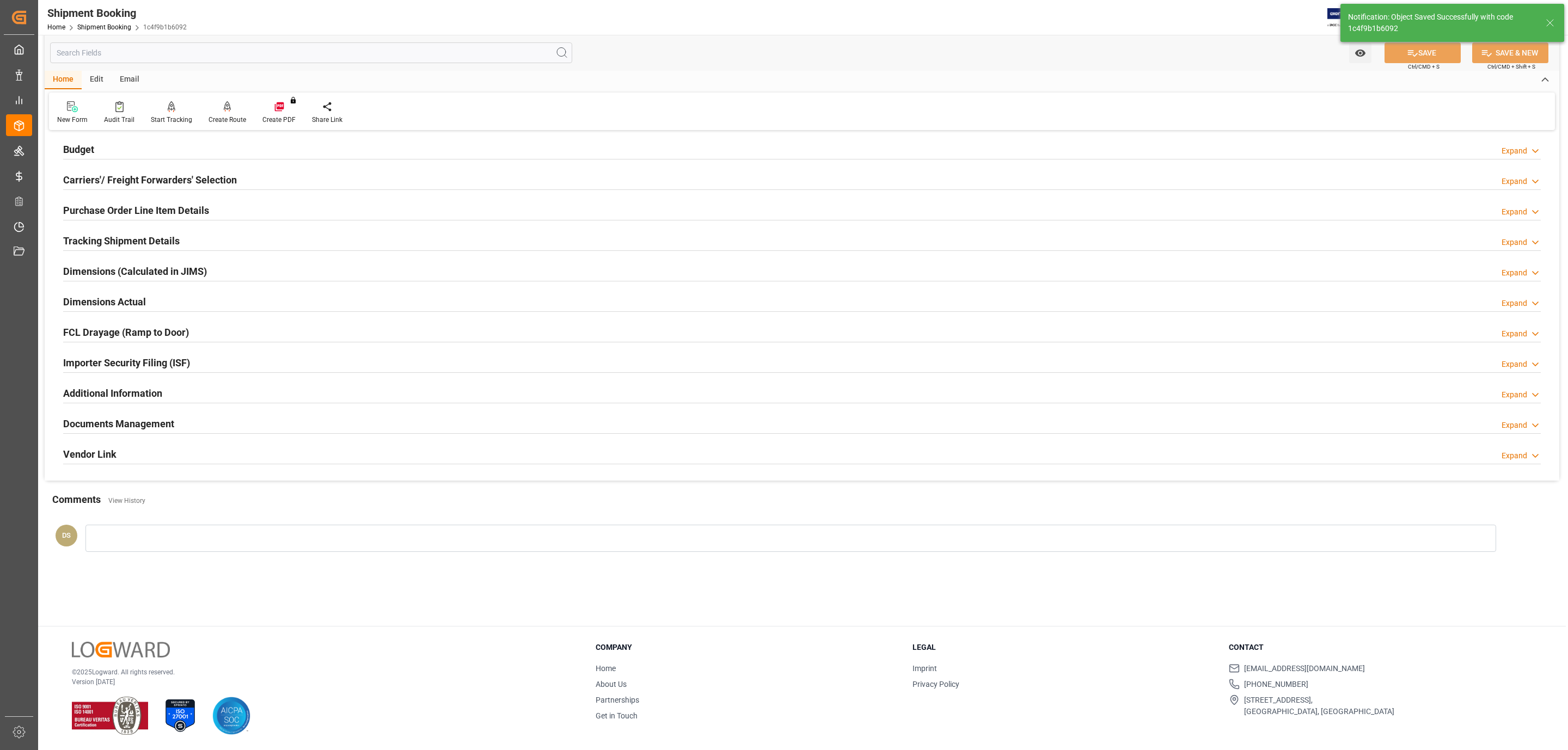
scroll to position [118, 0]
